Goal: Transaction & Acquisition: Subscribe to service/newsletter

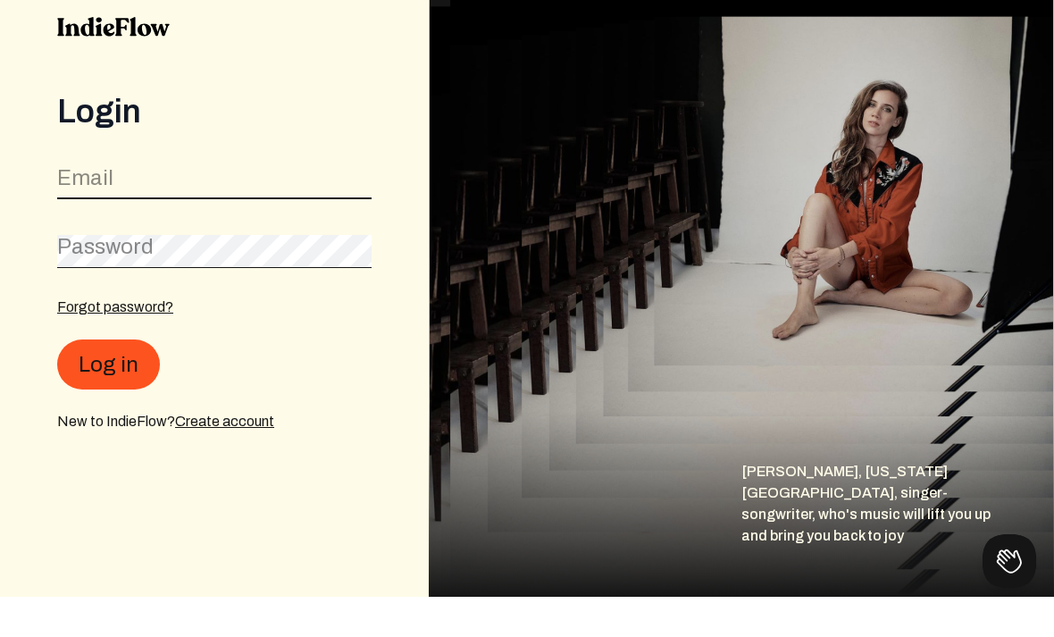
click at [290, 206] on input "email" at bounding box center [214, 223] width 315 height 34
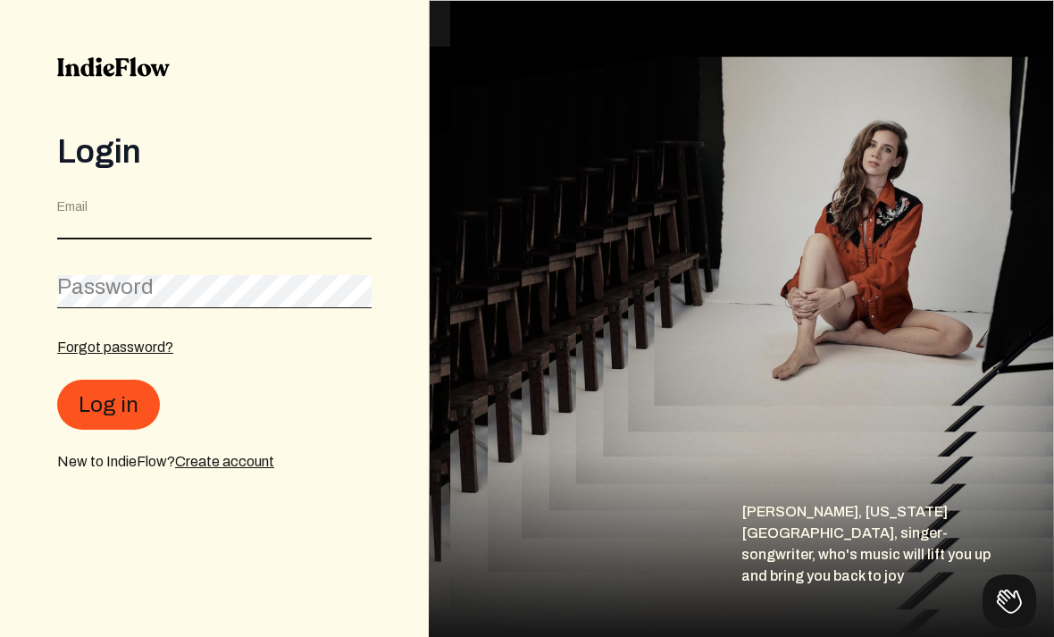
scroll to position [39, 0]
type input "[EMAIL_ADDRESS][DOMAIN_NAME]"
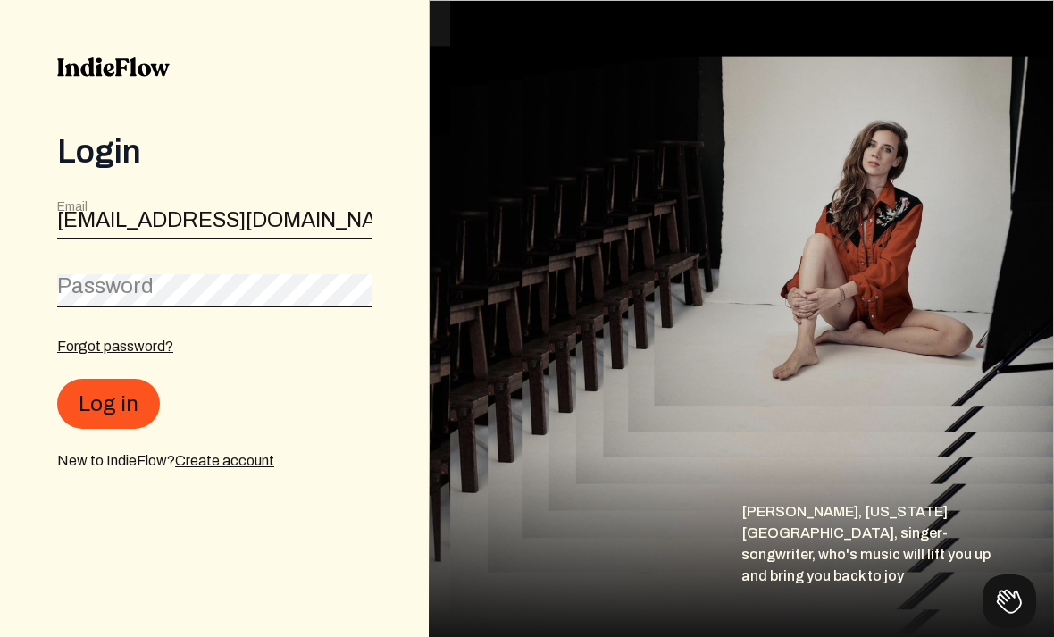
scroll to position [40, 0]
click at [102, 379] on button "Log in" at bounding box center [108, 404] width 103 height 50
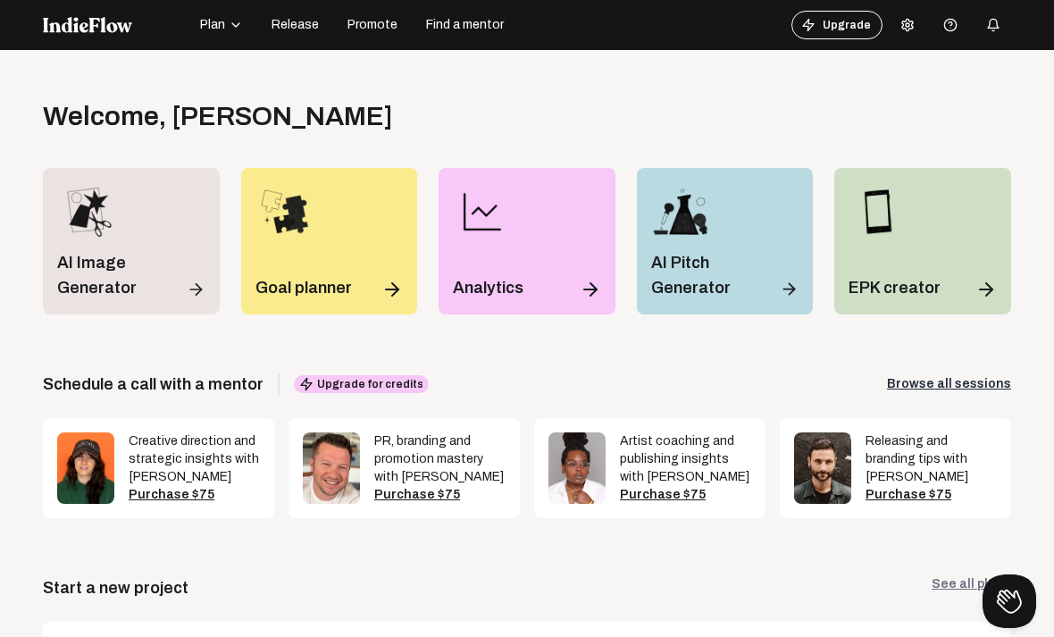
click at [223, 29] on span "Plan" at bounding box center [212, 25] width 25 height 18
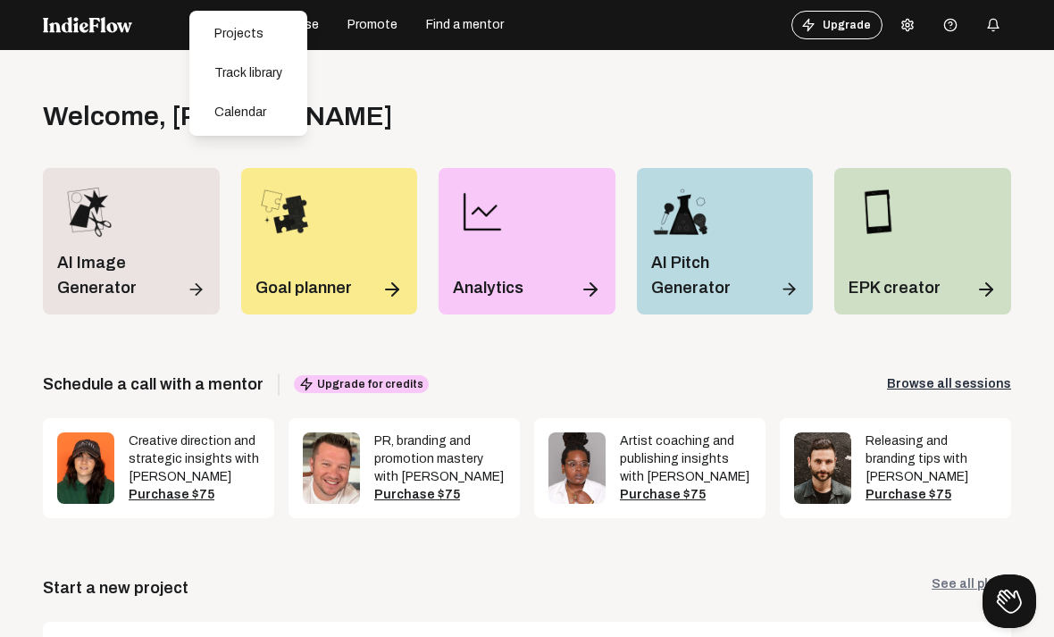
click at [78, 30] on img at bounding box center [87, 25] width 89 height 16
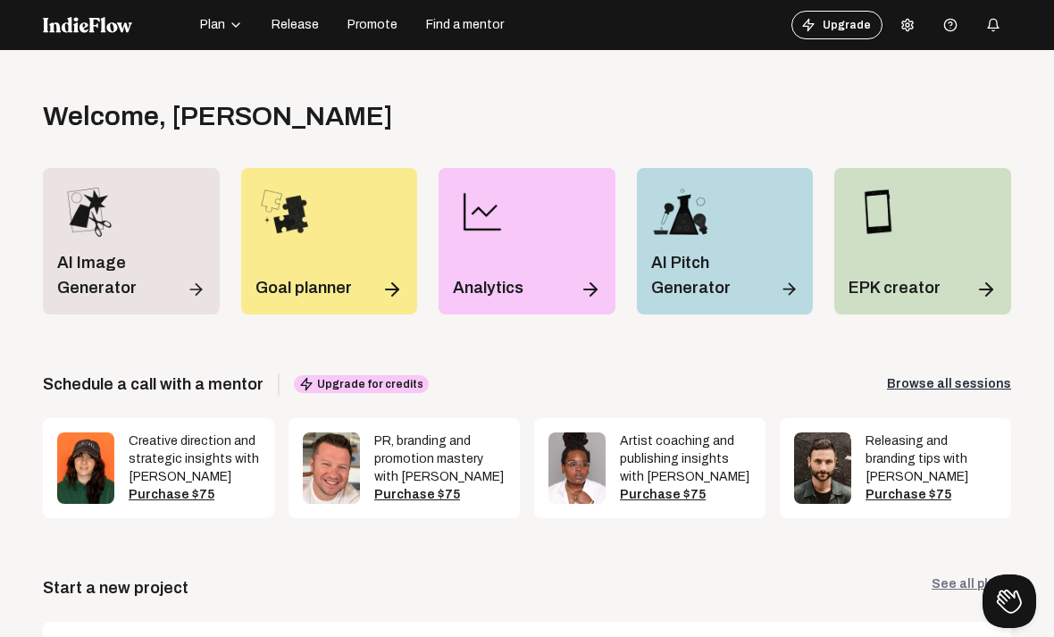
click at [373, 20] on span "Promote" at bounding box center [373, 25] width 50 height 18
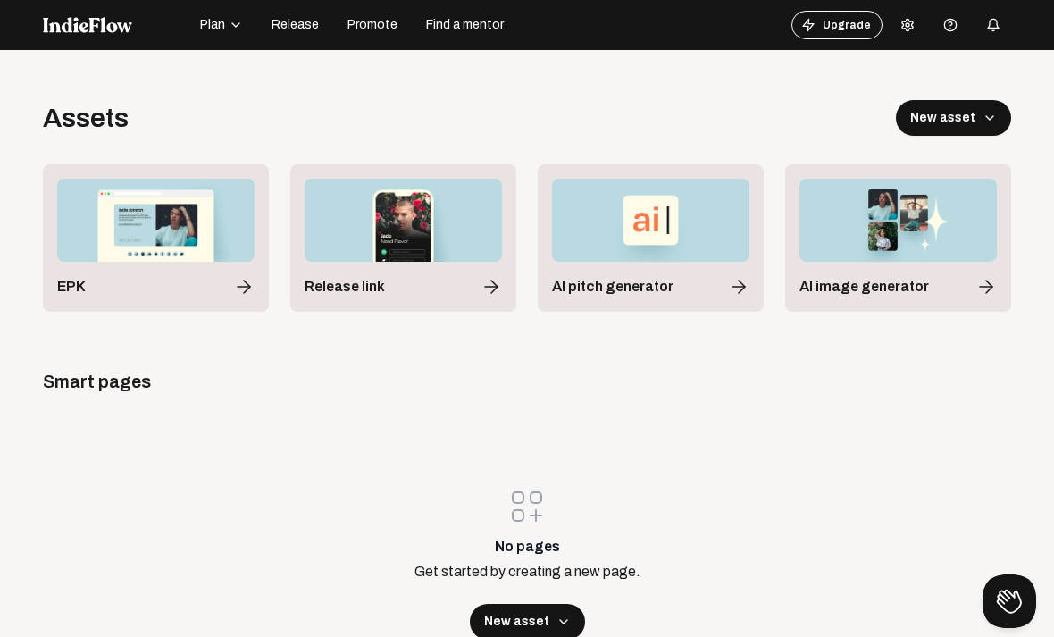
click at [202, 27] on span "Plan" at bounding box center [212, 25] width 25 height 18
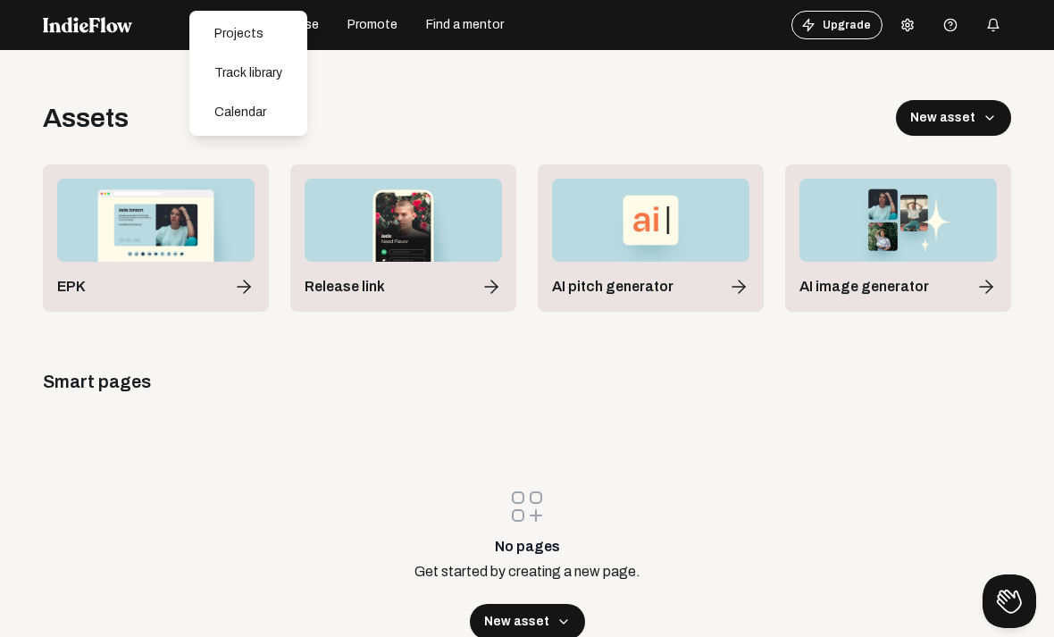
click at [814, 90] on div "Open menu Assets New asset EPK Release link AI pitch generator AI image generat…" at bounding box center [527, 368] width 1054 height 637
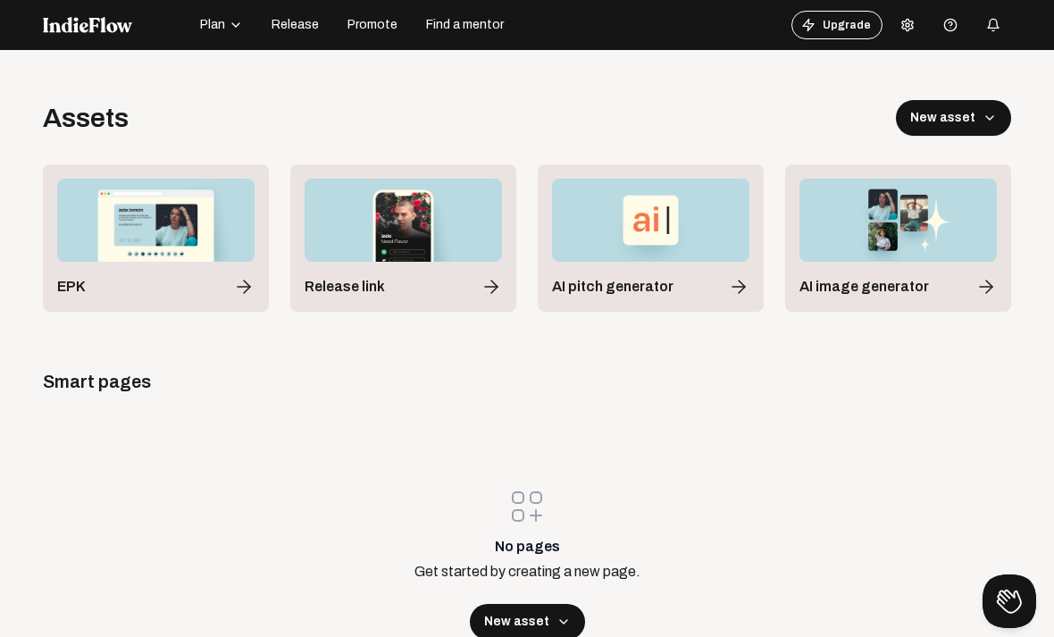
click at [997, 29] on icon "button" at bounding box center [994, 25] width 14 height 14
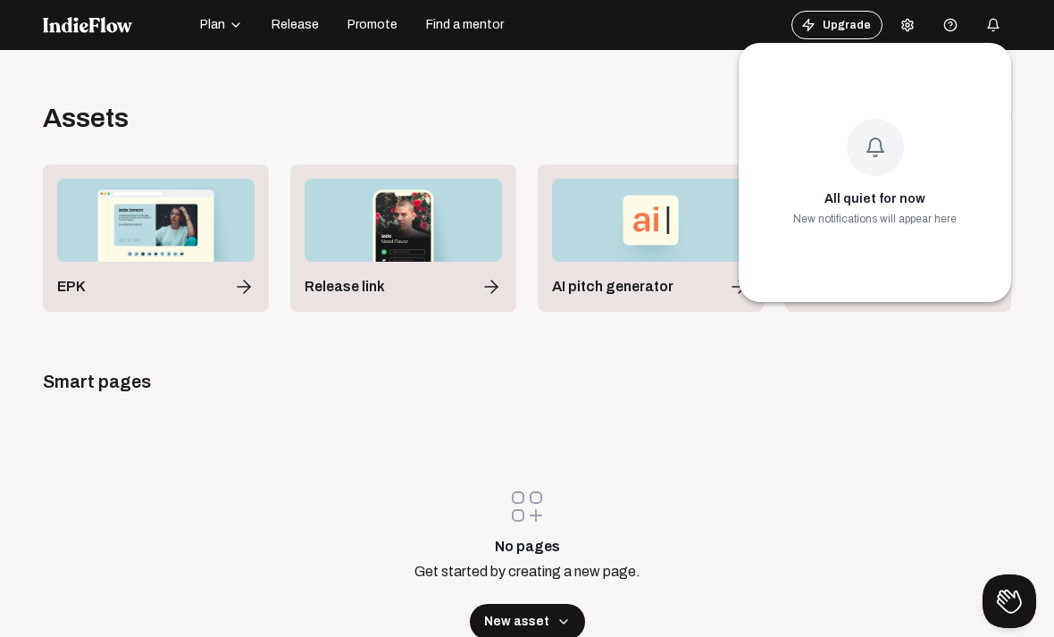
click at [998, 33] on div at bounding box center [527, 318] width 1054 height 637
click at [997, 32] on div "button" at bounding box center [994, 25] width 36 height 36
click at [955, 29] on div at bounding box center [527, 318] width 1054 height 637
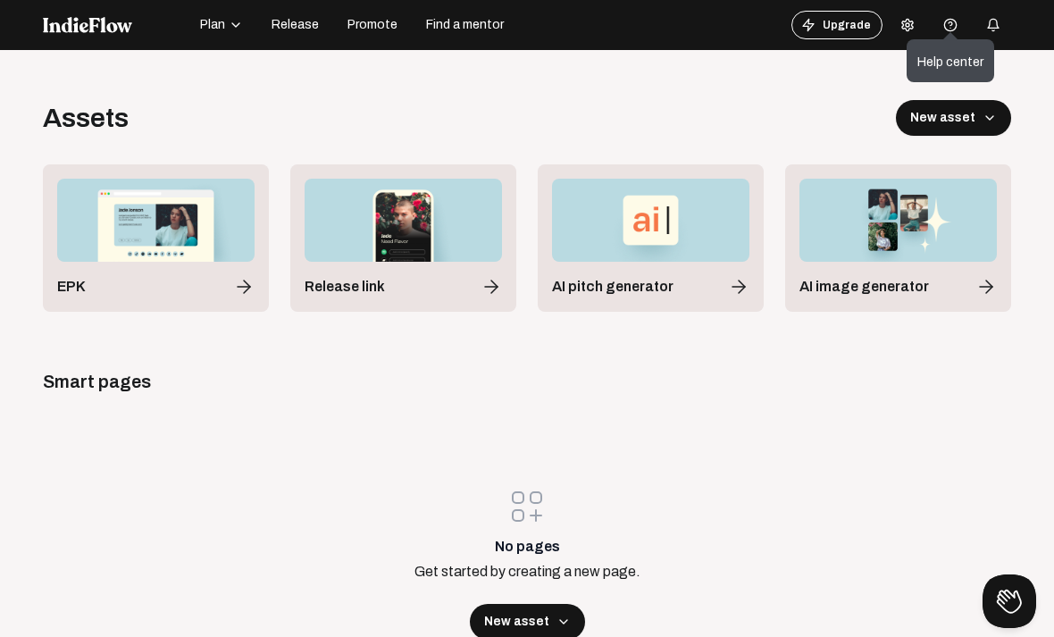
click at [945, 39] on span "Help center" at bounding box center [951, 53] width 88 height 29
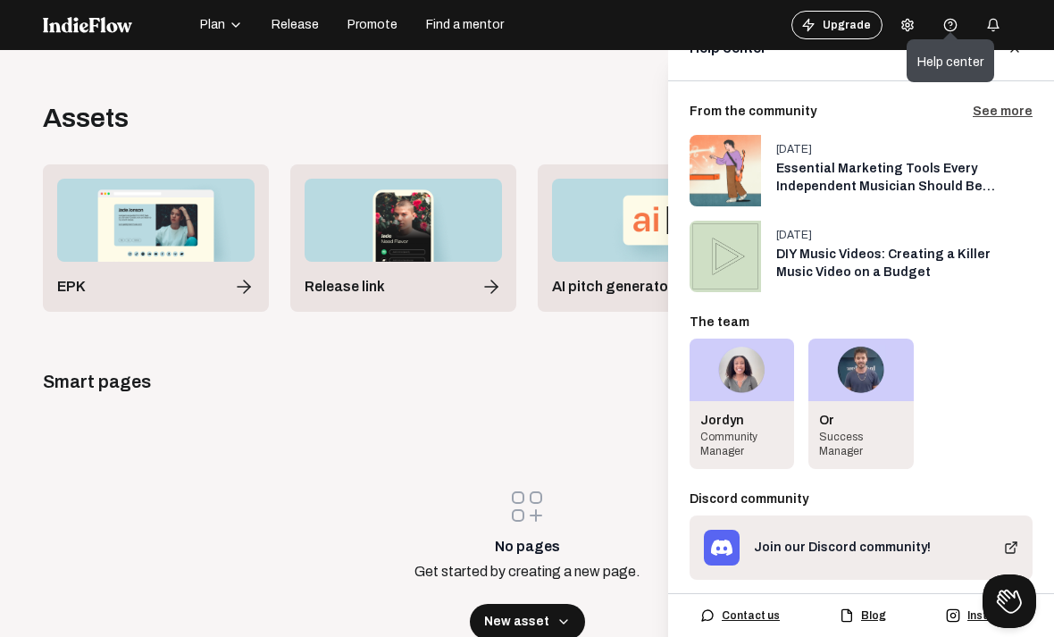
scroll to position [34, 0]
click at [956, 21] on circle at bounding box center [951, 25] width 12 height 12
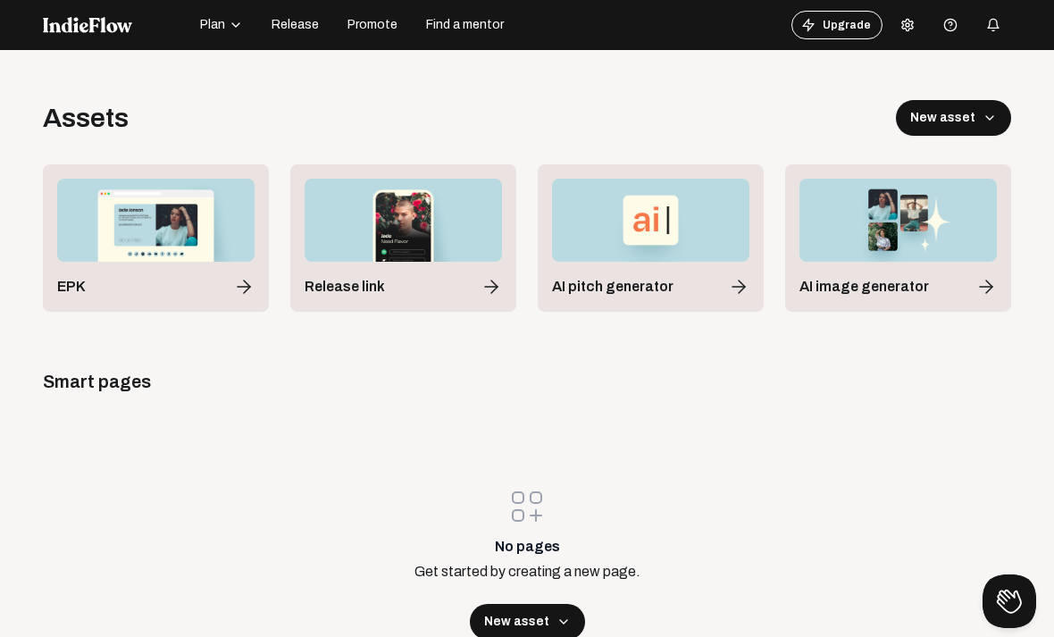
click at [904, 22] on icon at bounding box center [908, 25] width 14 height 14
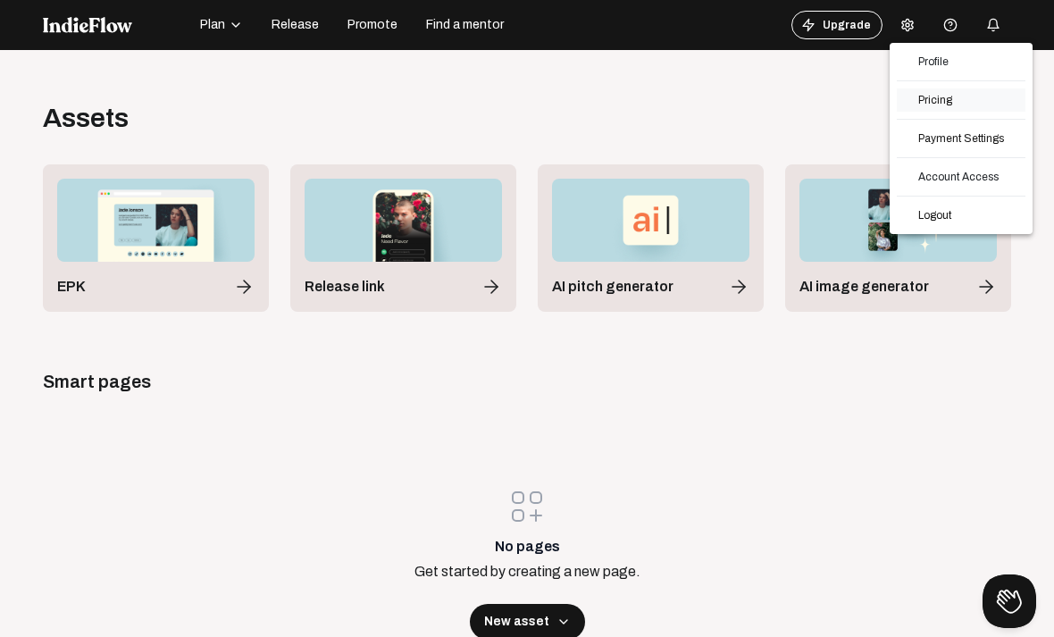
click at [975, 91] on link "Pricing" at bounding box center [961, 99] width 129 height 23
